Goal: Transaction & Acquisition: Purchase product/service

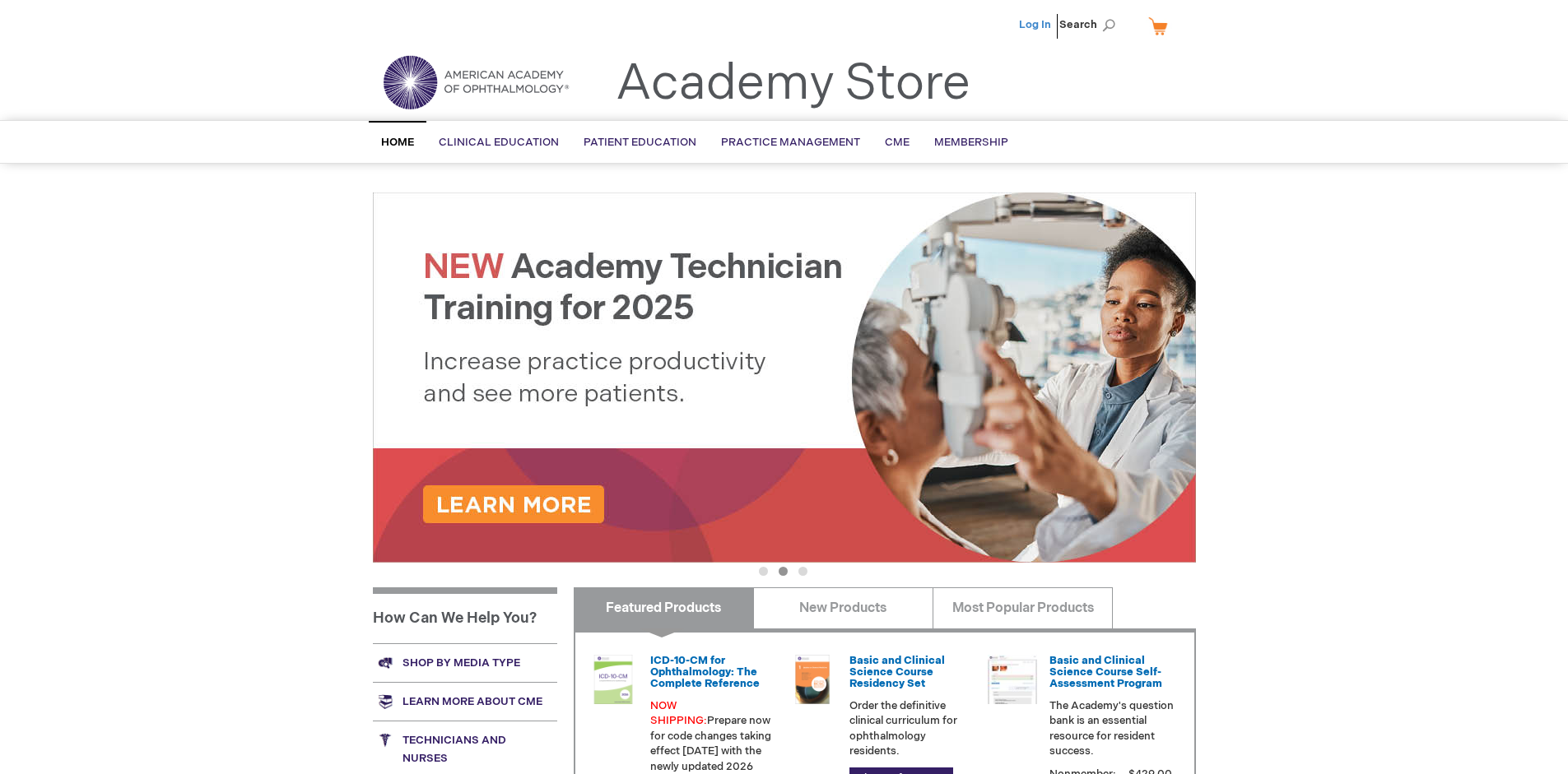
click at [1036, 24] on link "Log In" at bounding box center [1035, 24] width 32 height 14
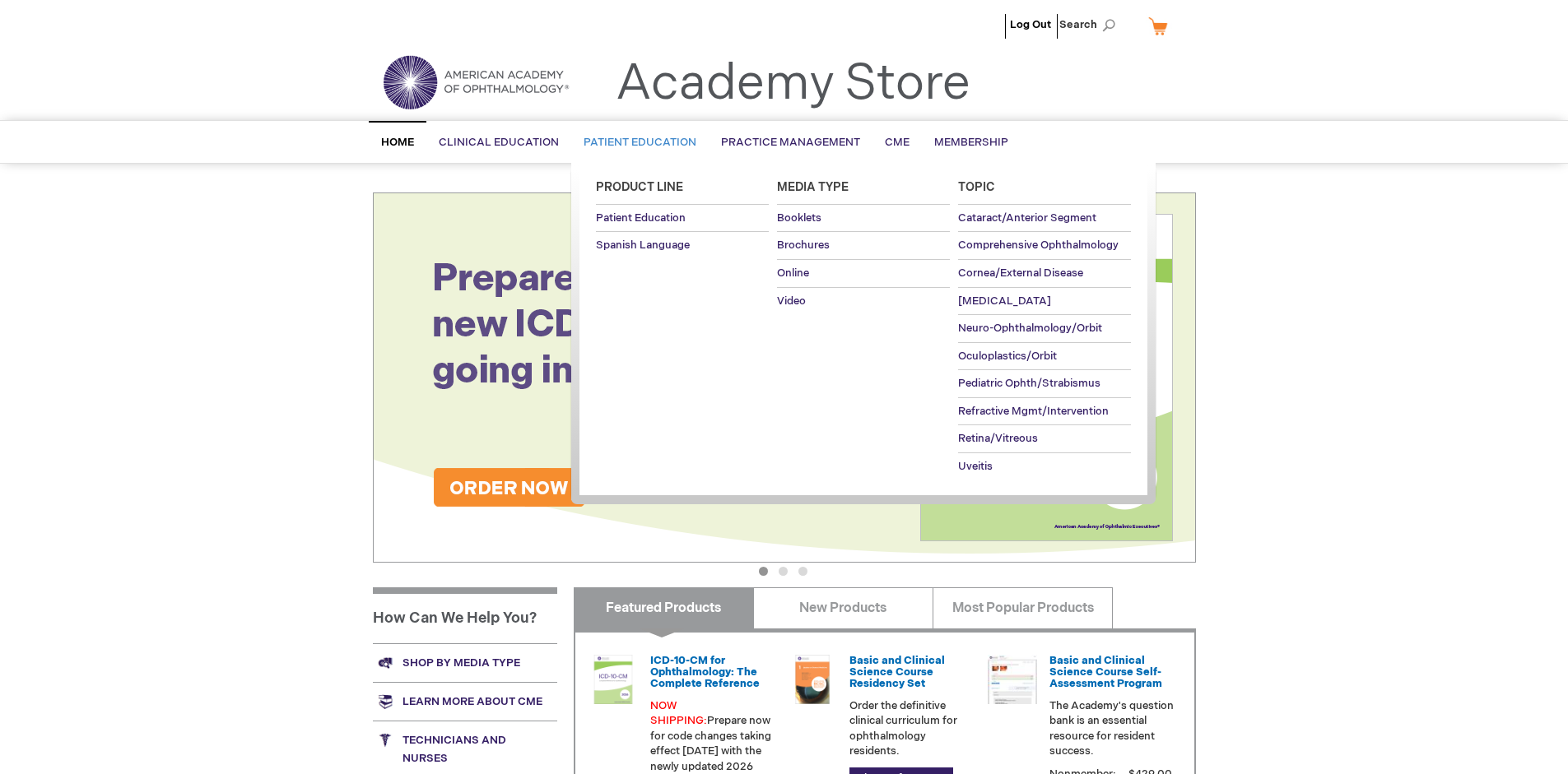
click at [635, 142] on span "Patient Education" at bounding box center [639, 142] width 113 height 14
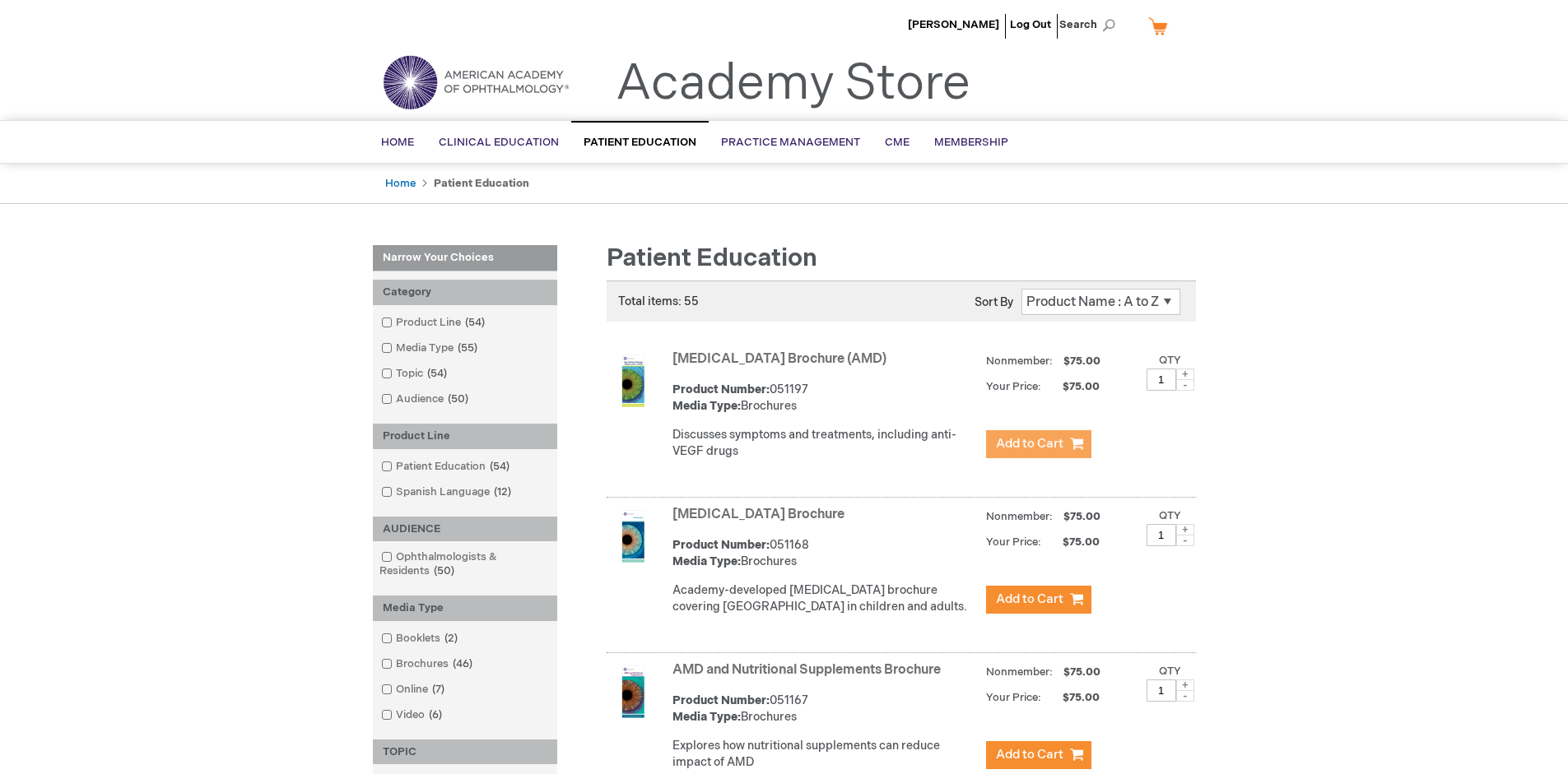
click at [1038, 444] on span "Add to Cart" at bounding box center [1029, 443] width 68 height 15
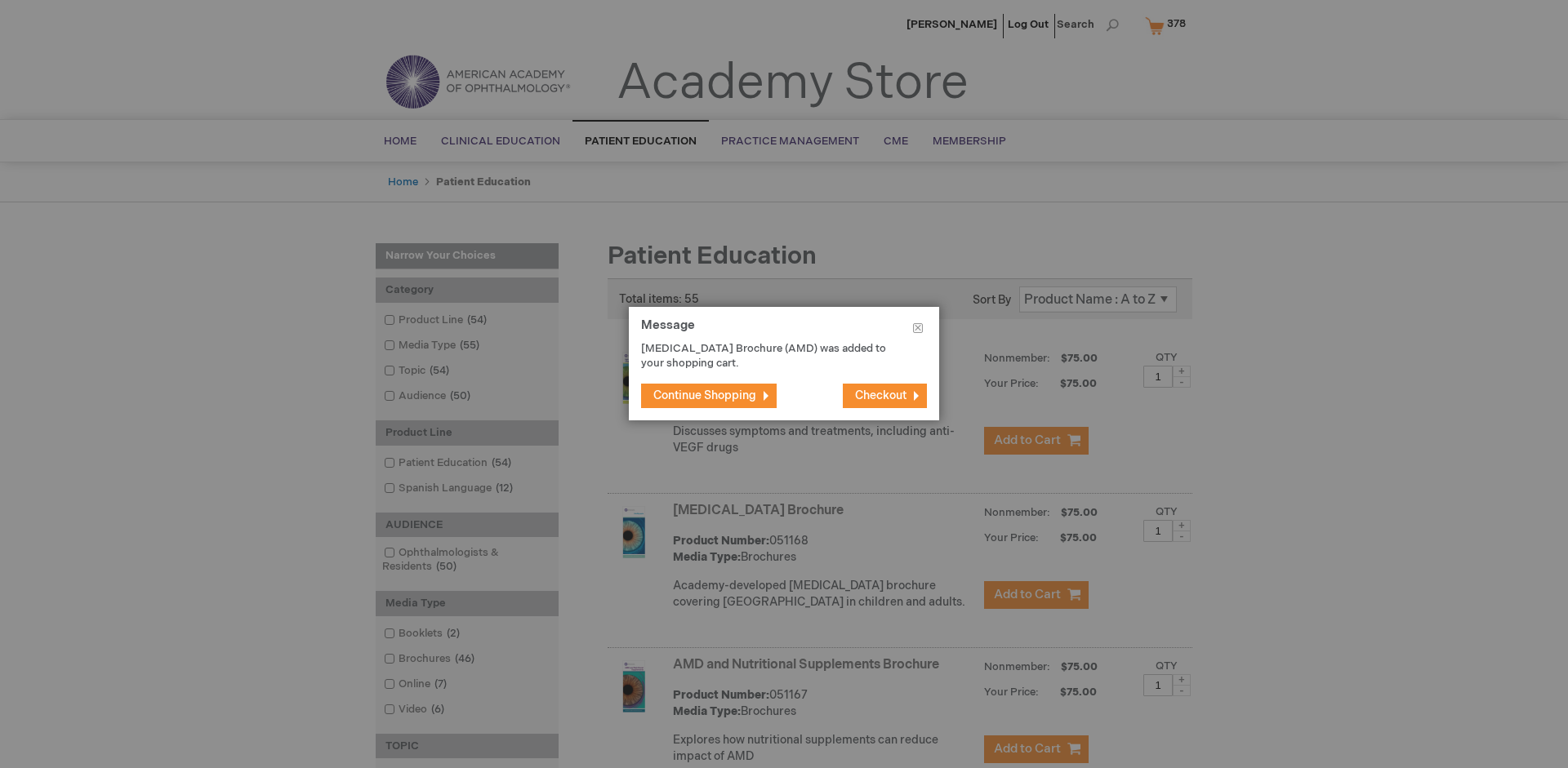
click at [705, 395] on span "Continue Shopping" at bounding box center [705, 396] width 103 height 14
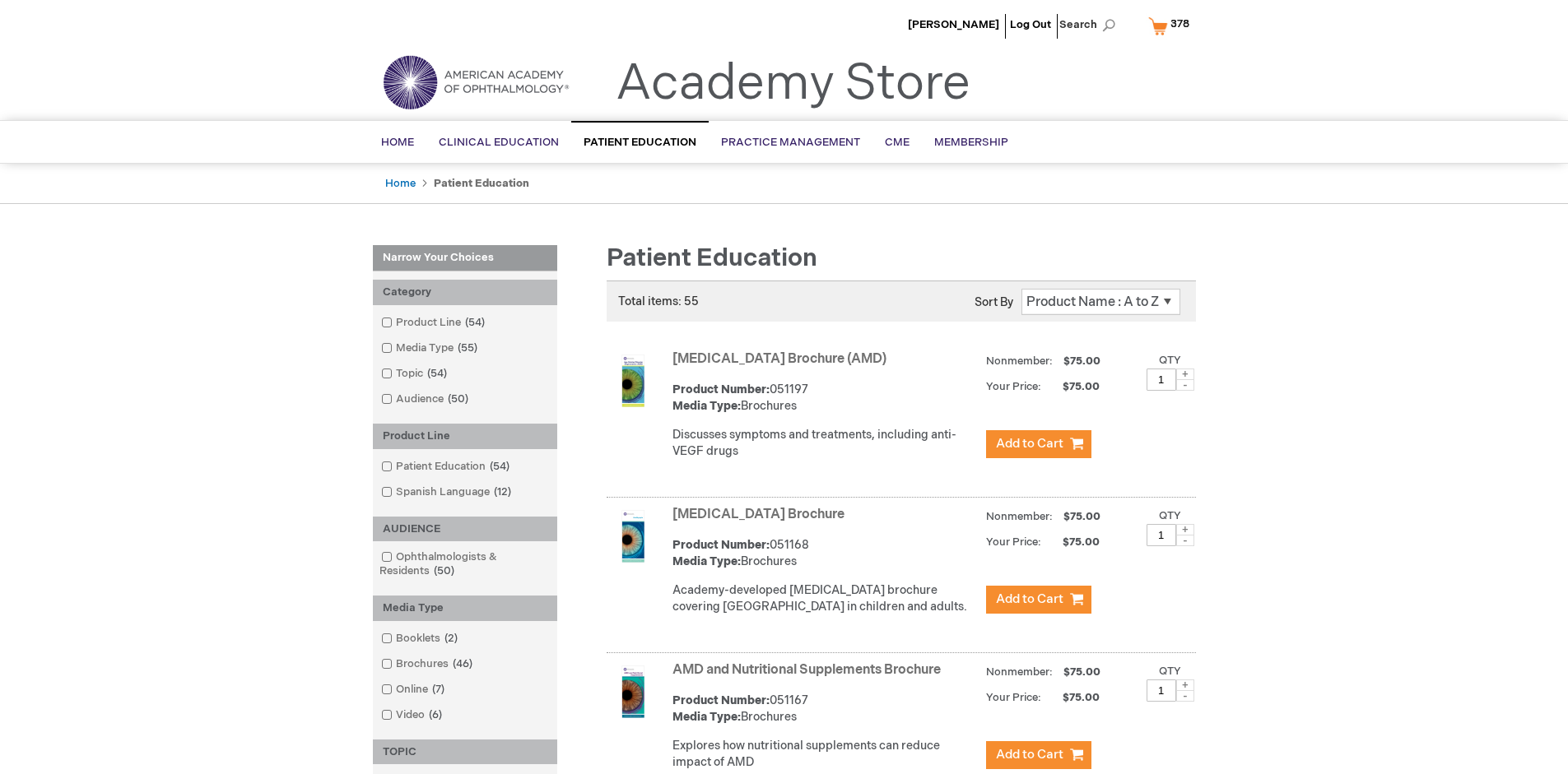
click at [810, 678] on link "AMD and Nutritional Supplements Brochure" at bounding box center [807, 669] width 269 height 15
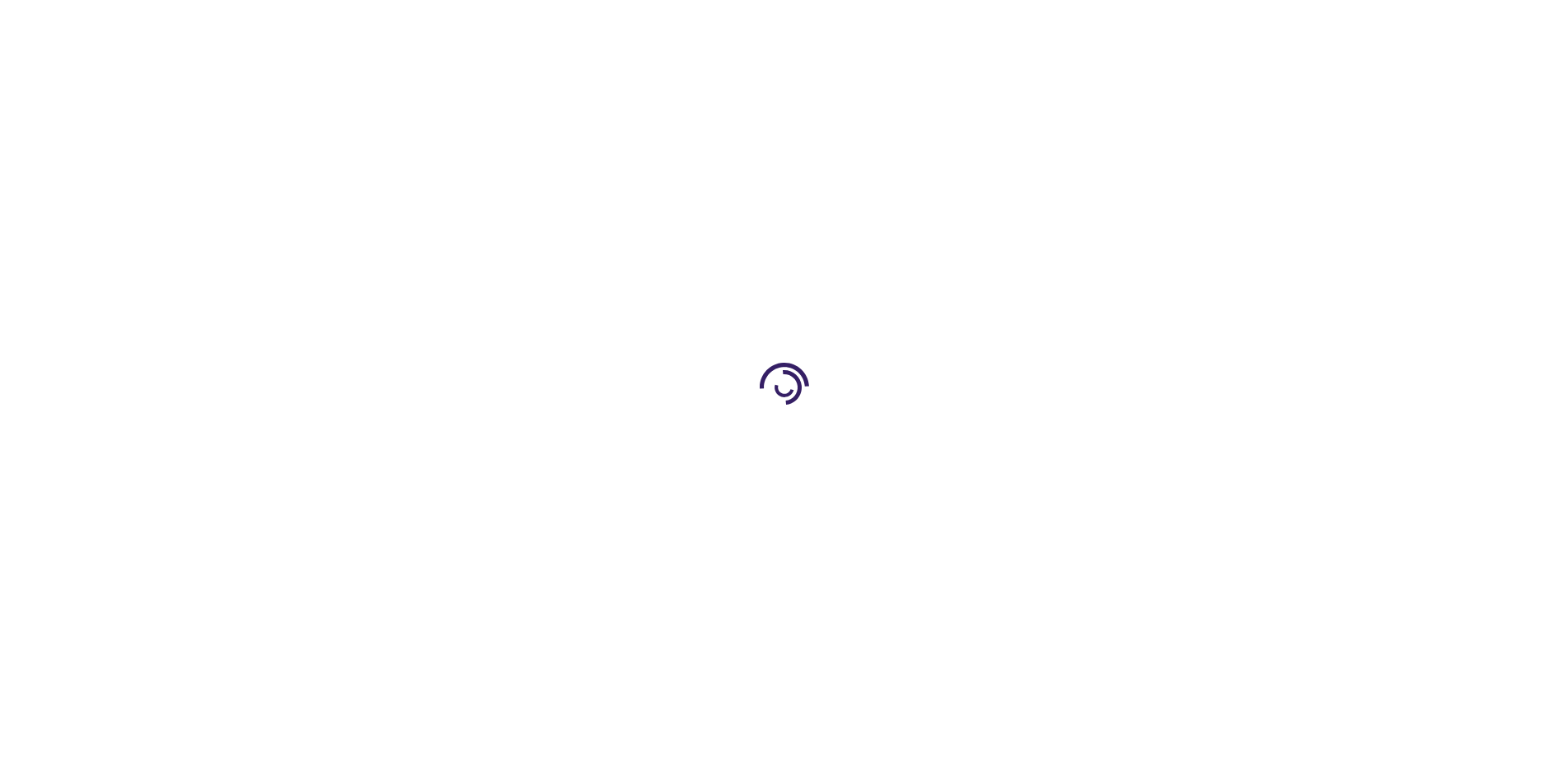
type input "1"
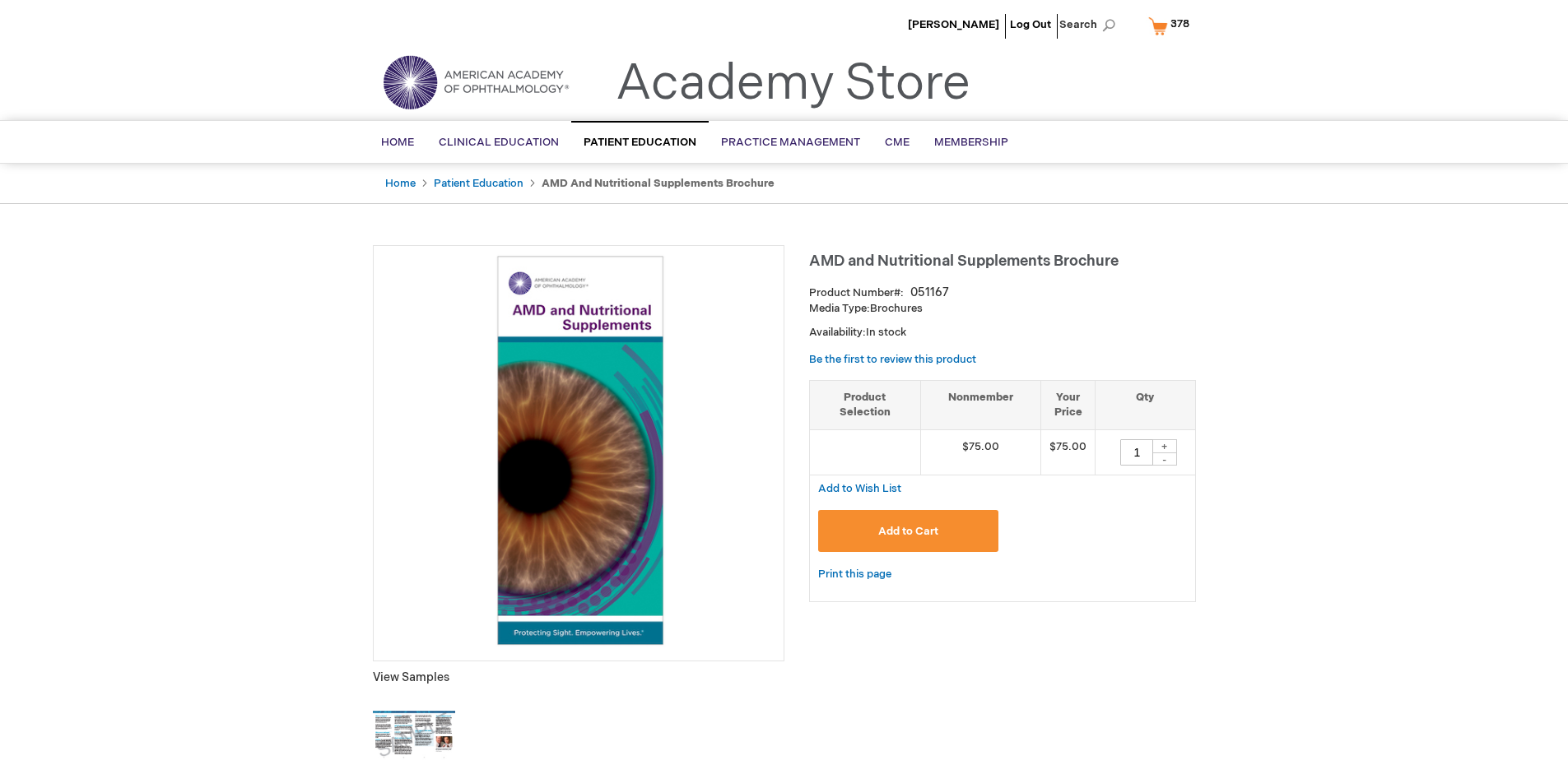
click at [907, 531] on span "Add to Cart" at bounding box center [907, 532] width 60 height 14
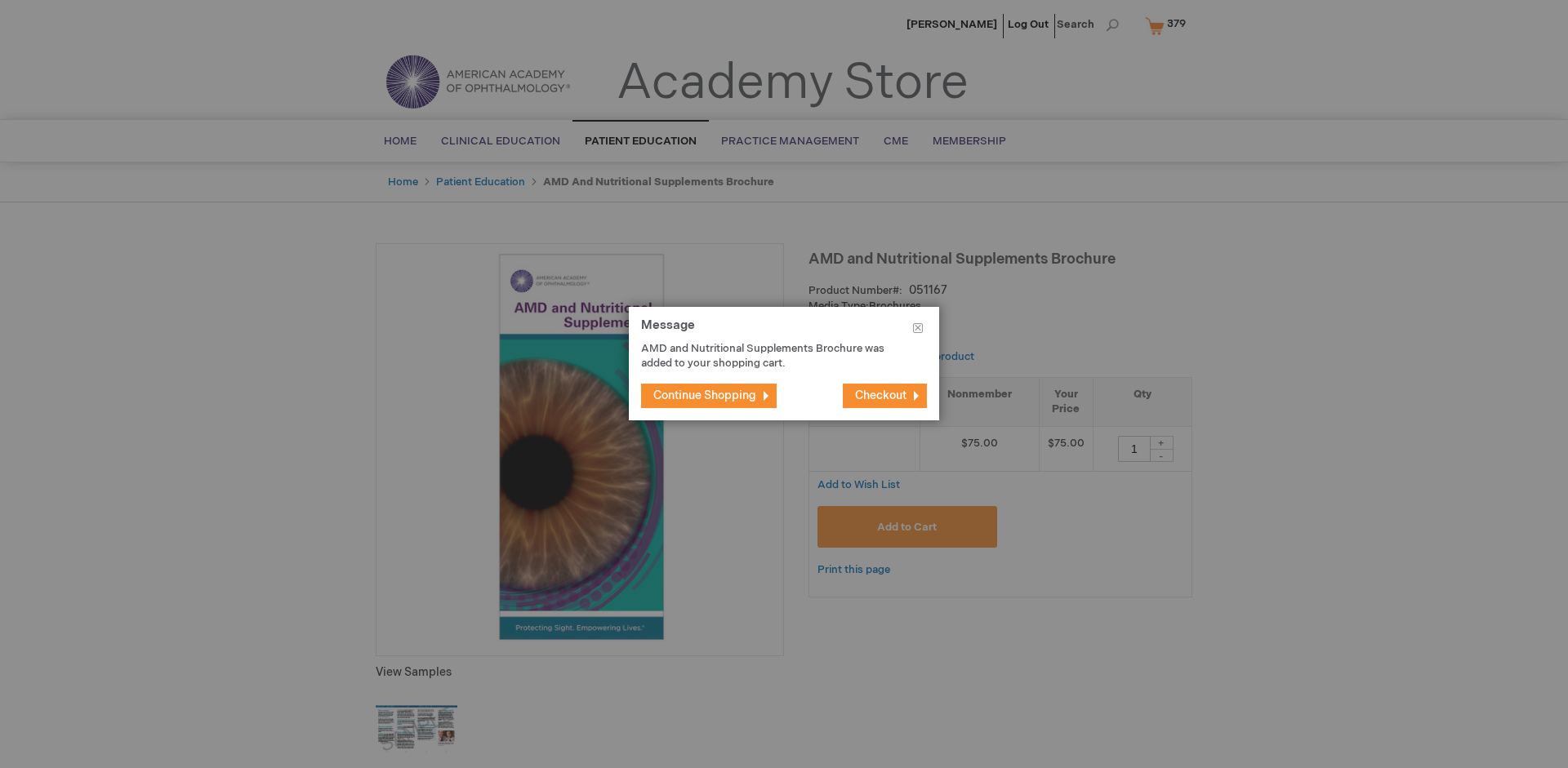
click at [705, 395] on span "Continue Shopping" at bounding box center [705, 396] width 103 height 14
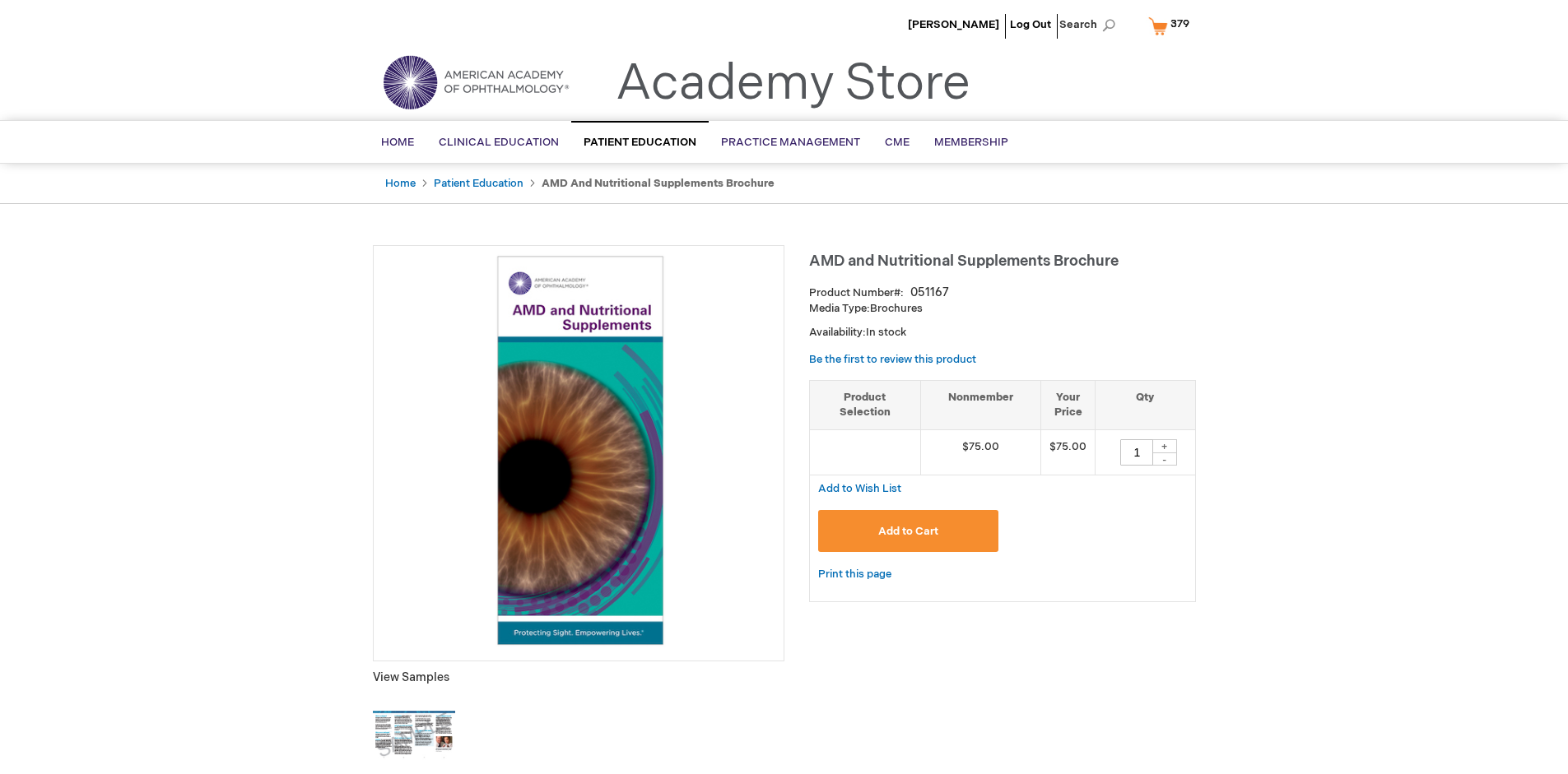
click at [1171, 25] on span "379" at bounding box center [1180, 23] width 19 height 14
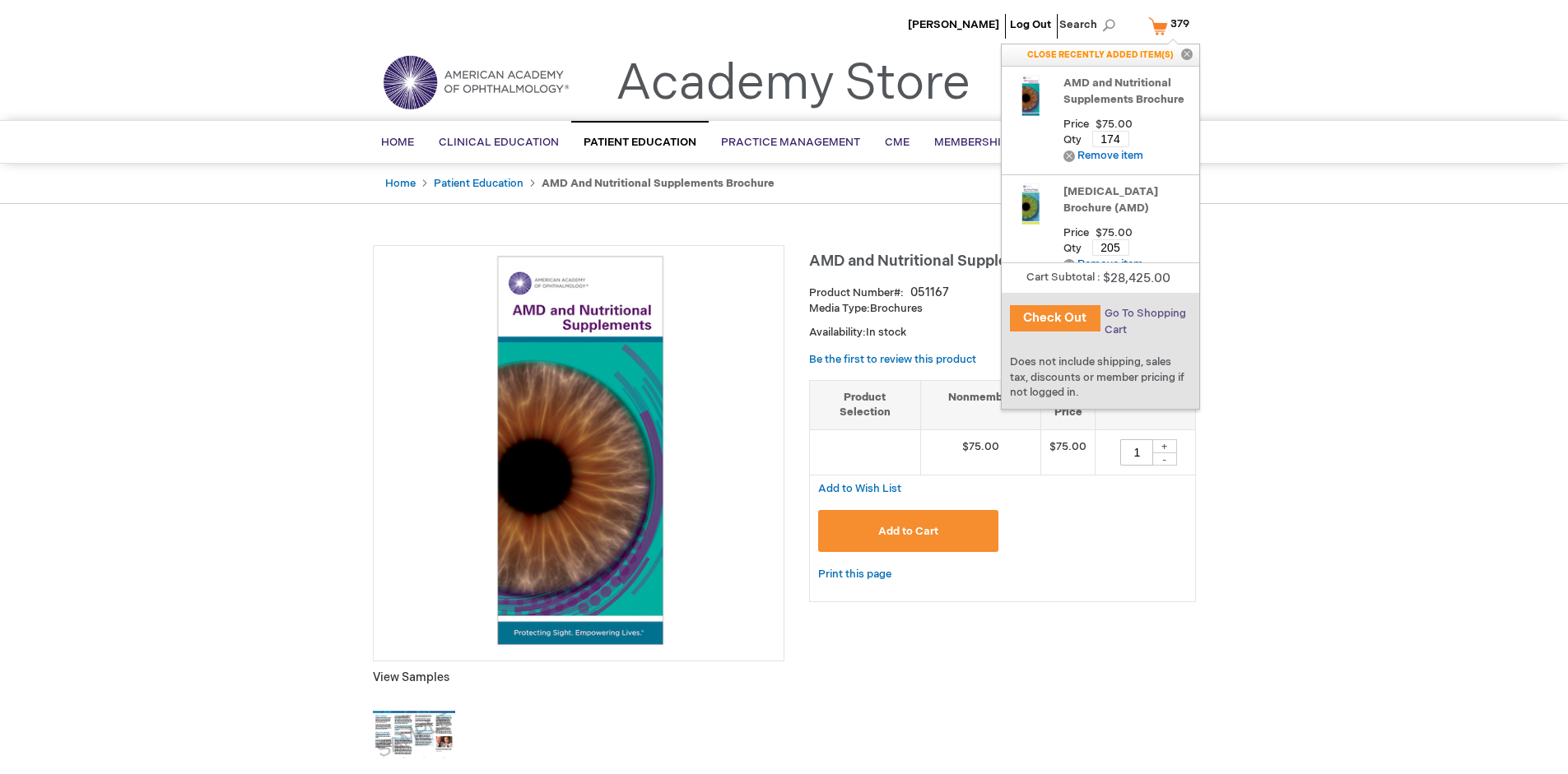
click at [1144, 314] on span "Go To Shopping Cart" at bounding box center [1145, 322] width 81 height 30
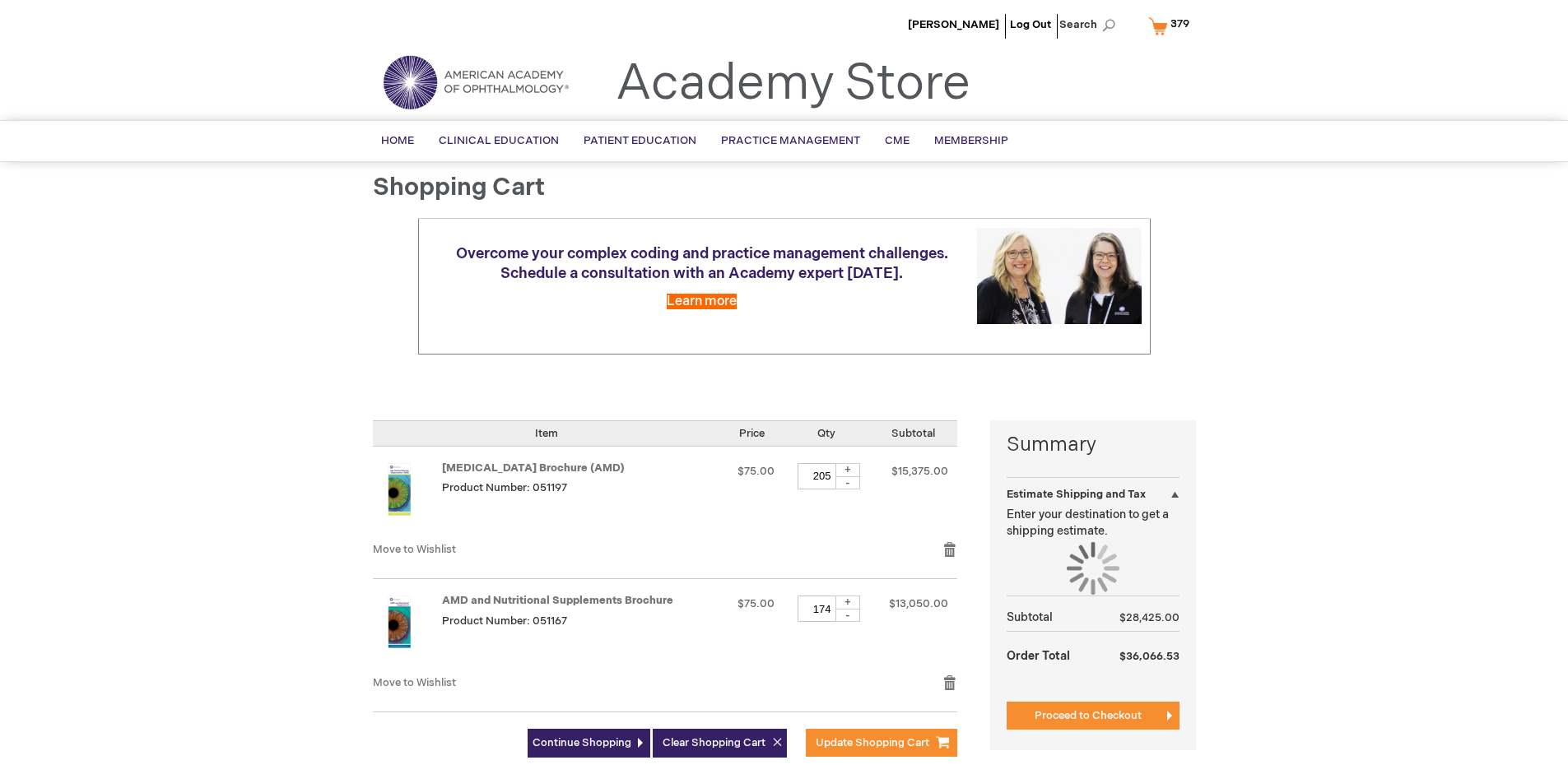
select select "US"
select select "41"
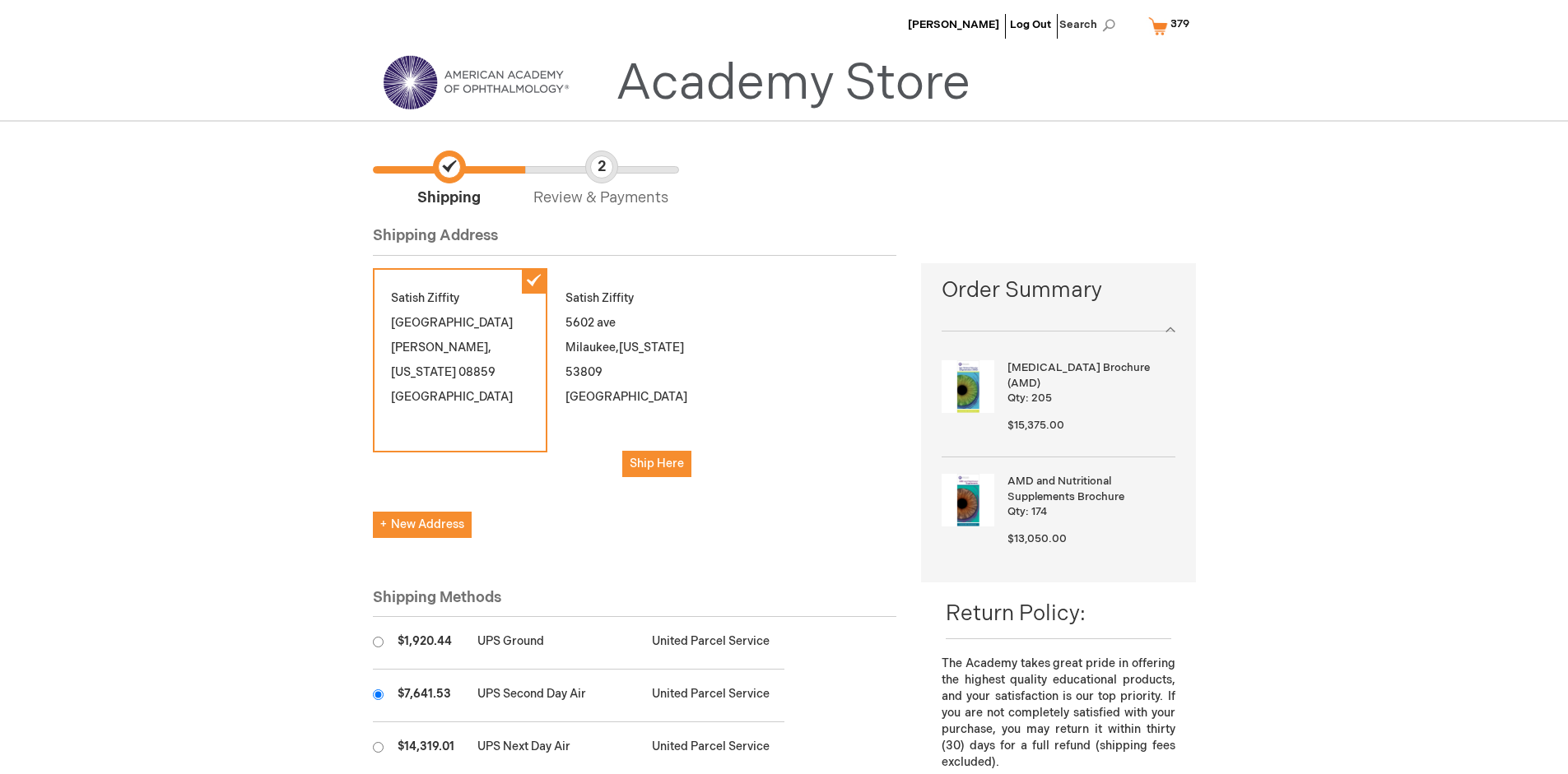
click at [378, 695] on input "radio" at bounding box center [378, 695] width 11 height 11
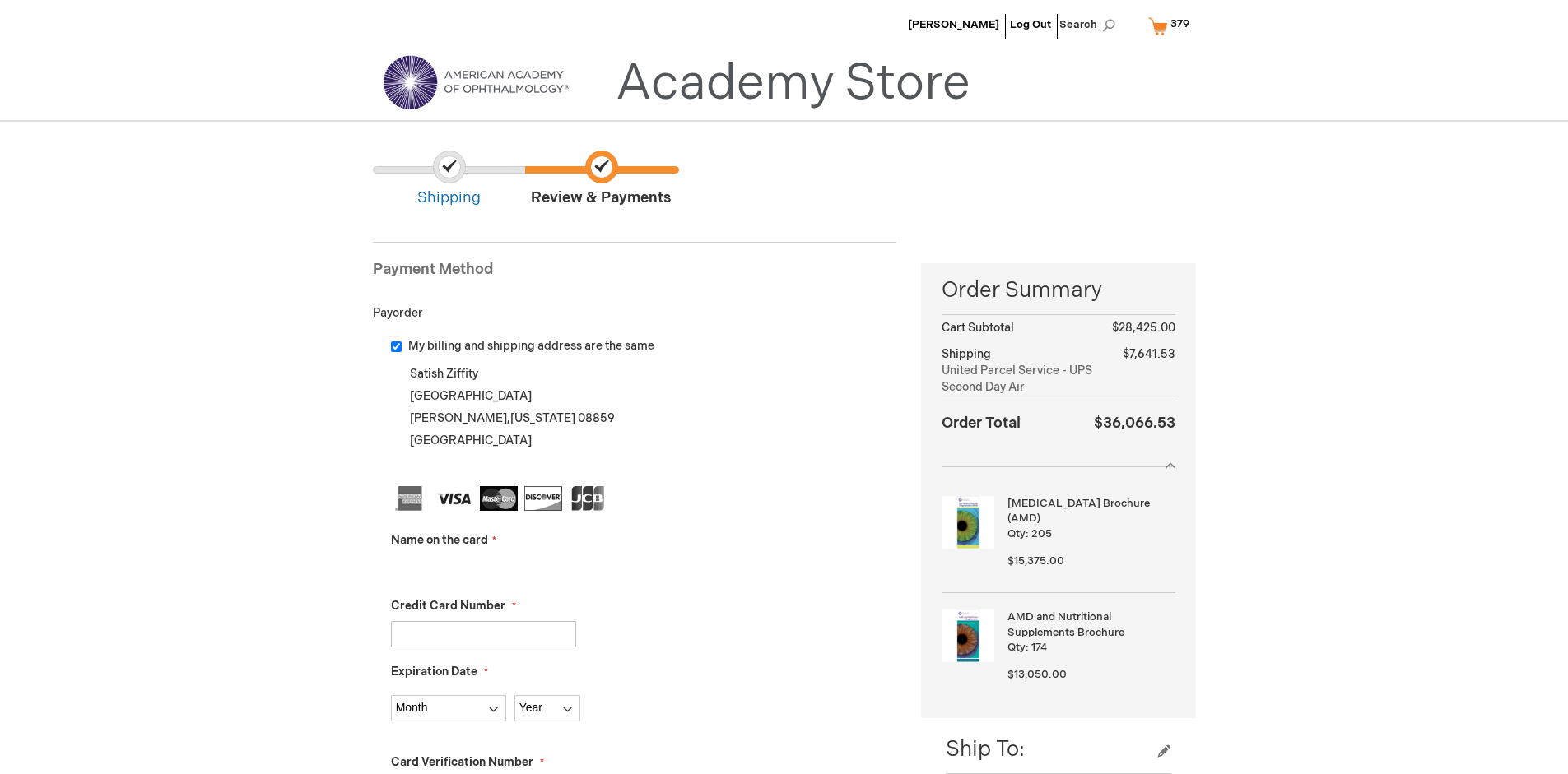
click at [483, 568] on input "Name on the card" at bounding box center [483, 568] width 185 height 26
